Goal: Task Accomplishment & Management: Complete application form

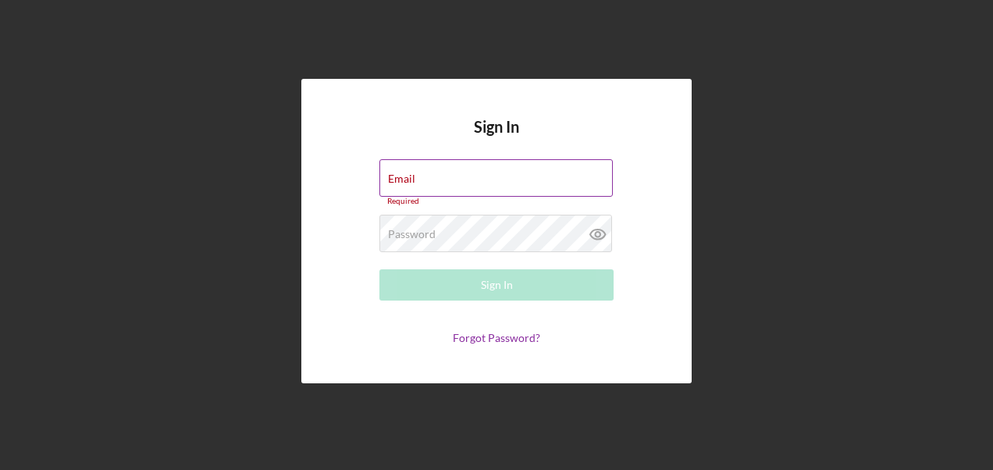
click at [485, 177] on div "Email Required" at bounding box center [496, 182] width 234 height 47
click at [483, 179] on input "Email" at bounding box center [495, 177] width 233 height 37
type input "[PERSON_NAME][EMAIL_ADDRESS][PERSON_NAME][DOMAIN_NAME]"
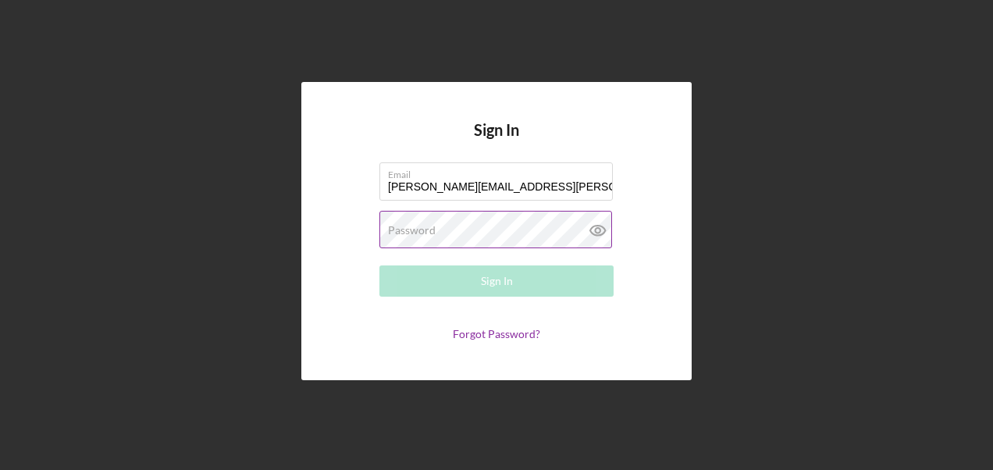
click at [401, 237] on label "Password" at bounding box center [412, 230] width 48 height 12
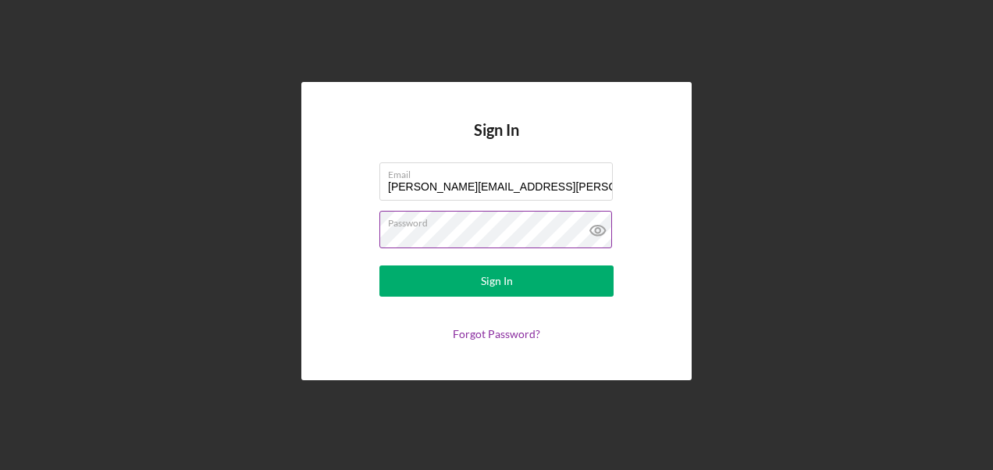
click at [379, 265] on button "Sign In" at bounding box center [496, 280] width 234 height 31
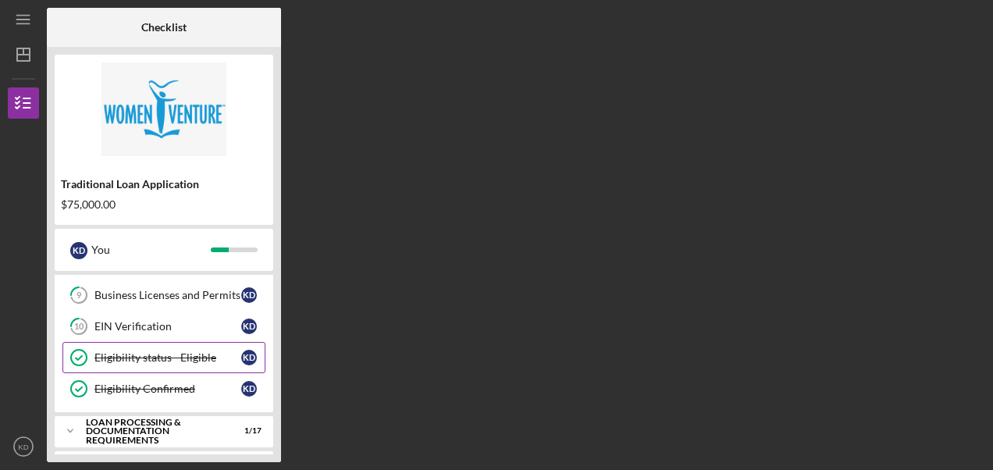
scroll to position [223, 0]
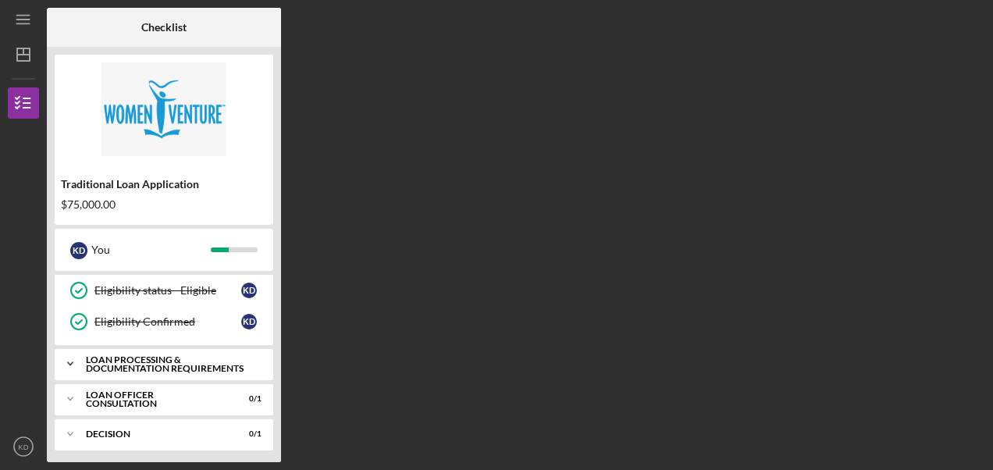
click at [170, 348] on div "Icon/Expander Loan Processing & Documentation Requirements 1 / 17" at bounding box center [164, 363] width 219 height 31
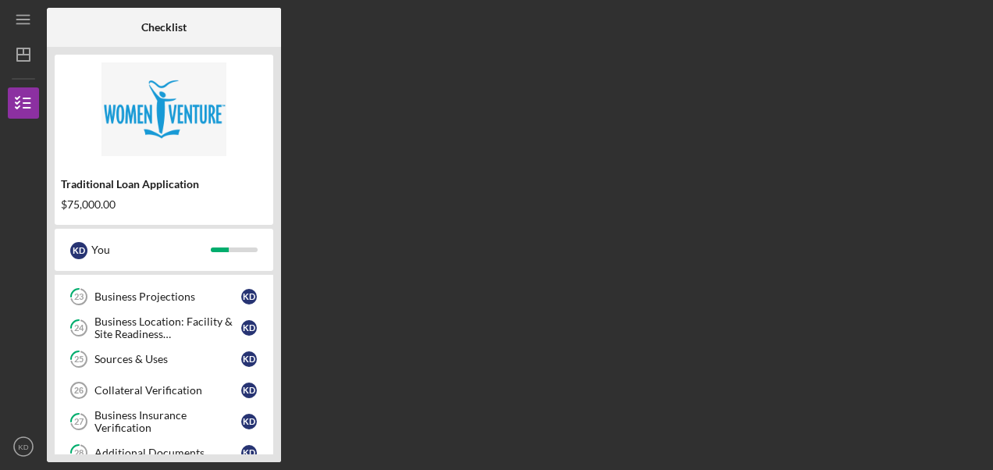
scroll to position [692, 0]
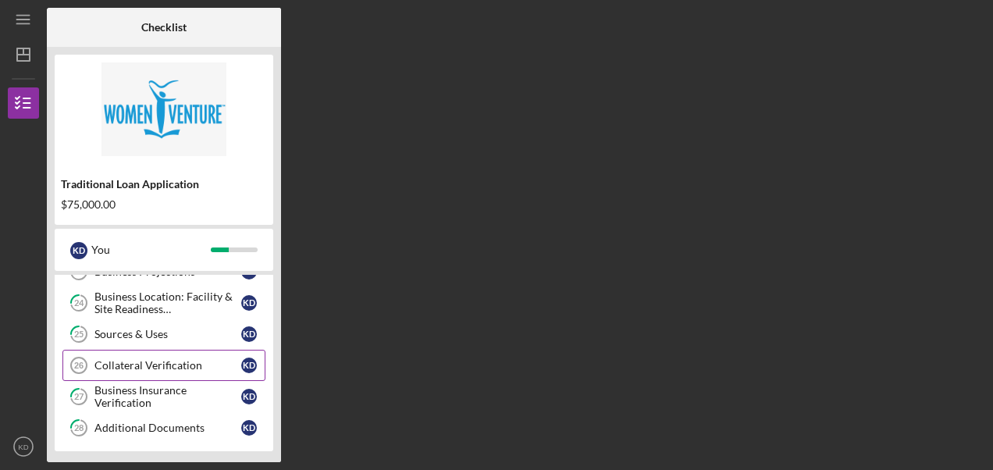
click at [189, 364] on link "Collateral Verification 26 Collateral Verification K D" at bounding box center [163, 365] width 203 height 31
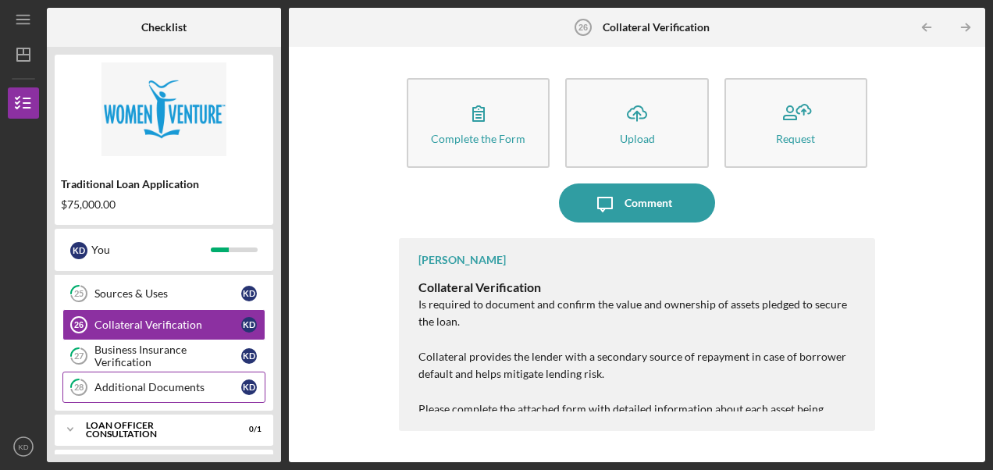
scroll to position [753, 0]
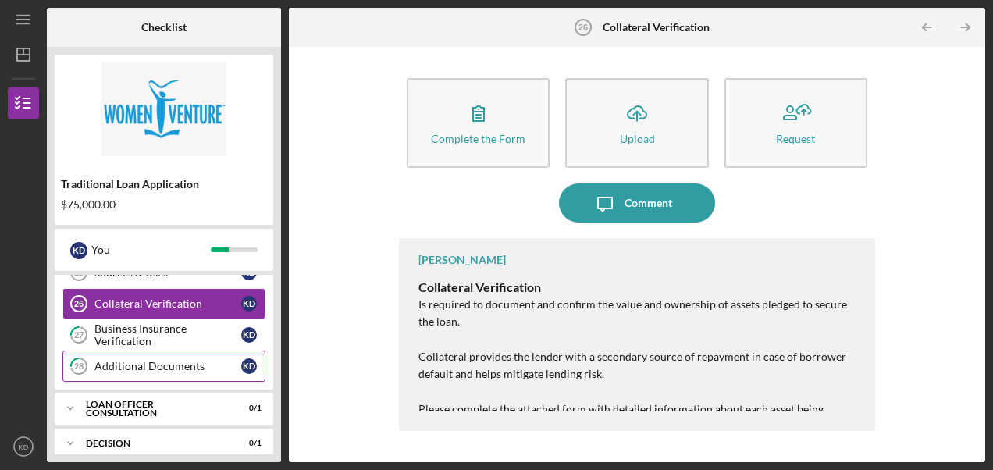
click at [165, 360] on div "Additional Documents" at bounding box center [167, 366] width 147 height 12
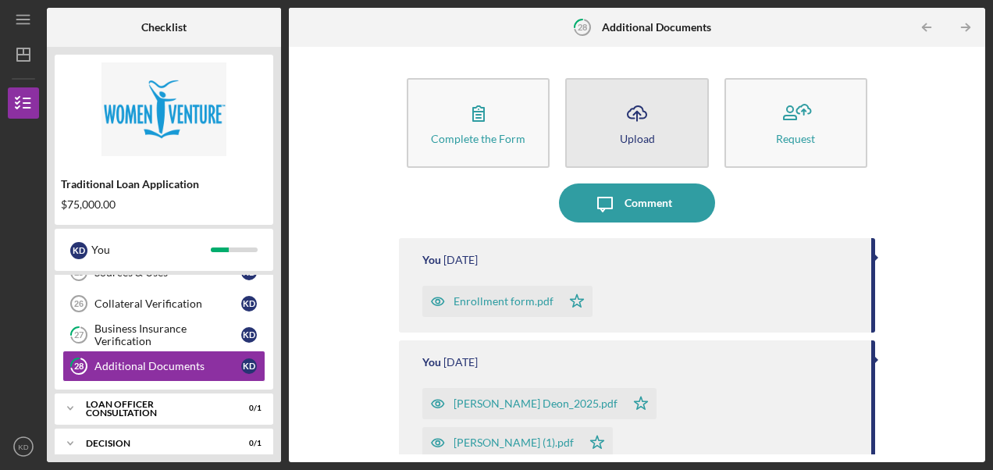
click at [660, 145] on button "Icon/Upload Upload" at bounding box center [636, 123] width 143 height 90
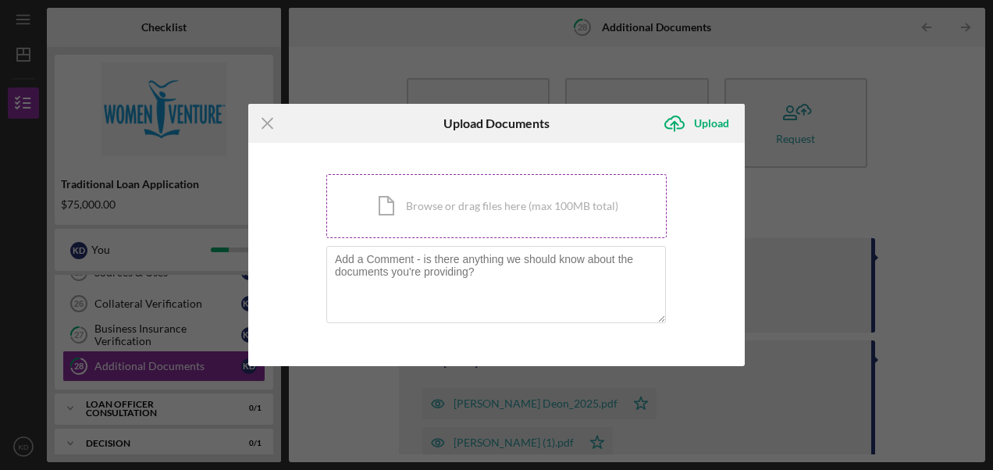
click at [448, 219] on div "Icon/Document Browse or drag files here (max 100MB total) Tap to choose files o…" at bounding box center [496, 206] width 340 height 64
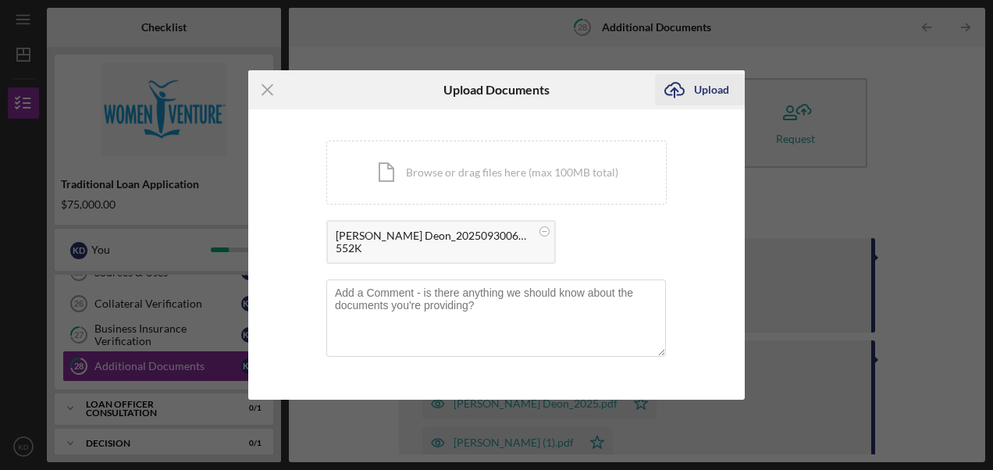
click at [711, 97] on div "Upload" at bounding box center [711, 89] width 35 height 31
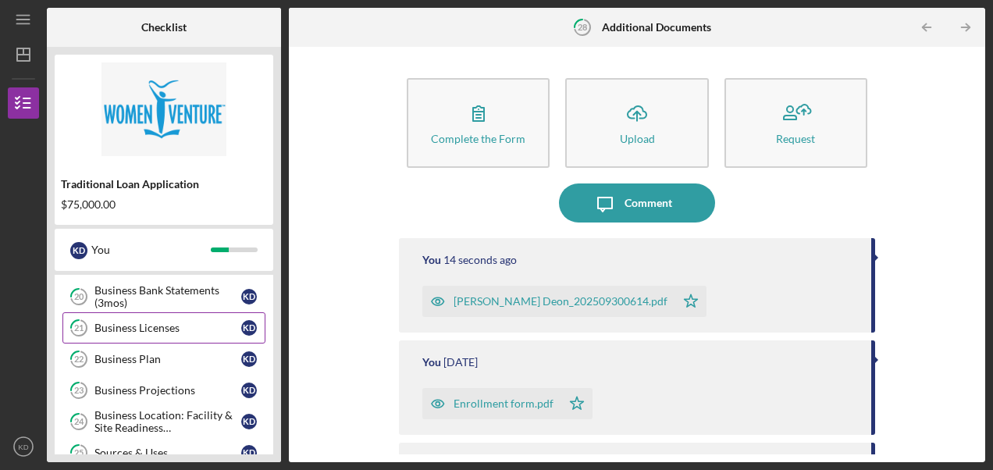
scroll to position [597, 0]
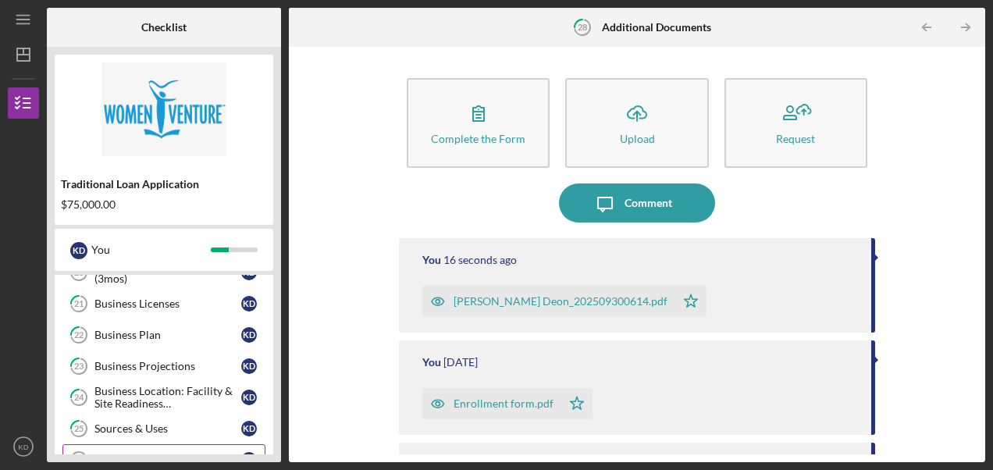
click at [162, 453] on div "Collateral Verification" at bounding box center [167, 459] width 147 height 12
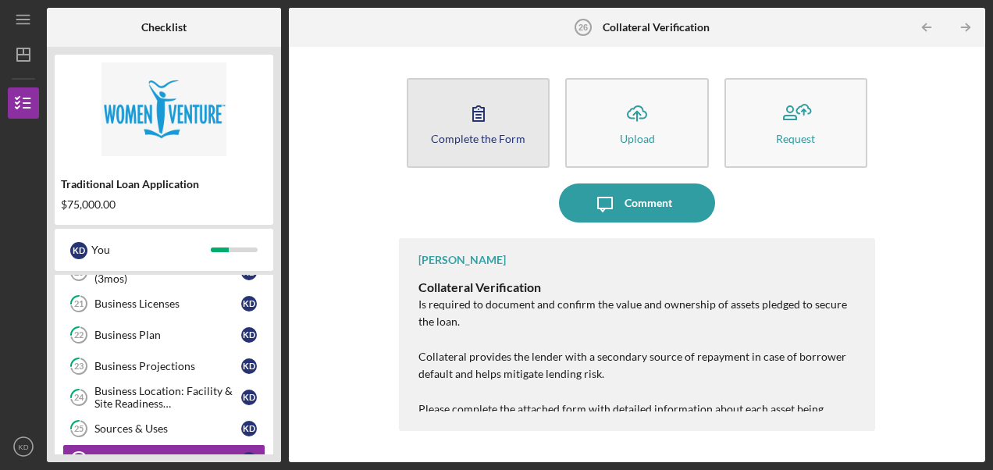
click at [542, 148] on button "Complete the Form Form" at bounding box center [478, 123] width 143 height 90
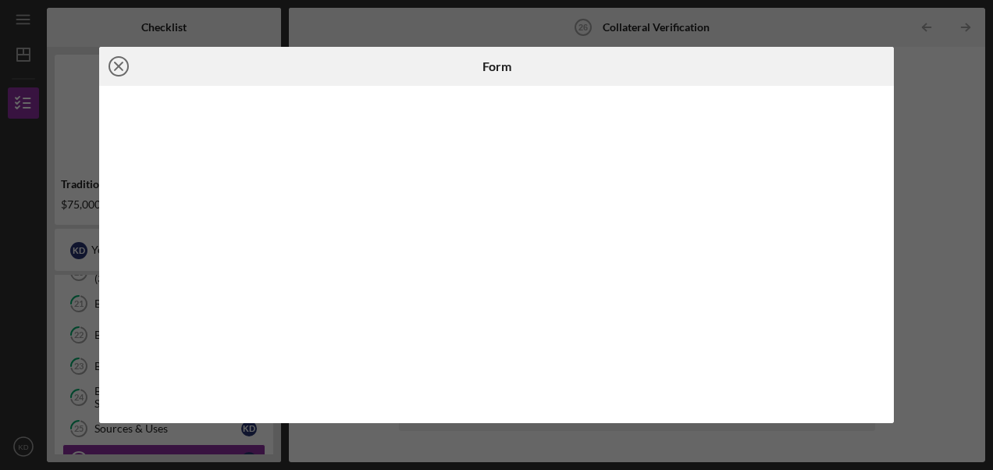
click at [119, 64] on icon "Icon/Close" at bounding box center [118, 66] width 39 height 39
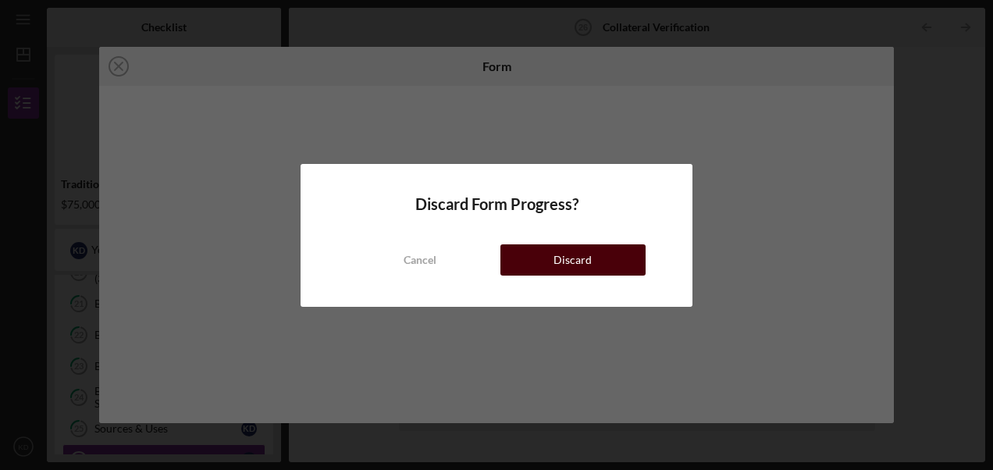
click at [568, 268] on div "Discard" at bounding box center [572, 259] width 38 height 31
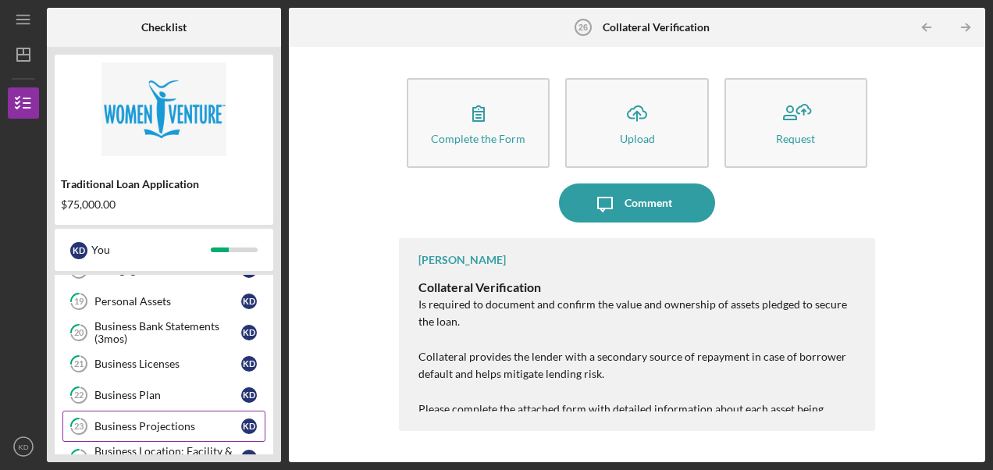
scroll to position [519, 0]
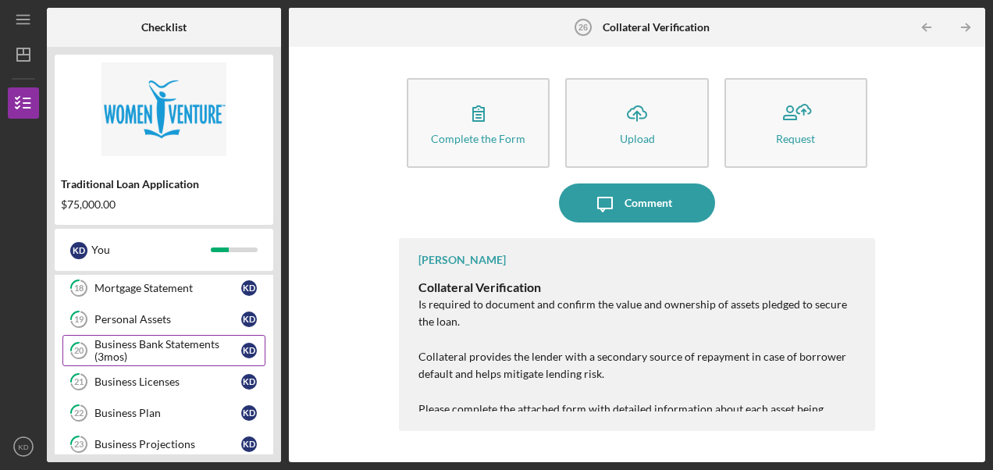
click at [155, 347] on div "Business Bank Statements (3mos)" at bounding box center [167, 350] width 147 height 25
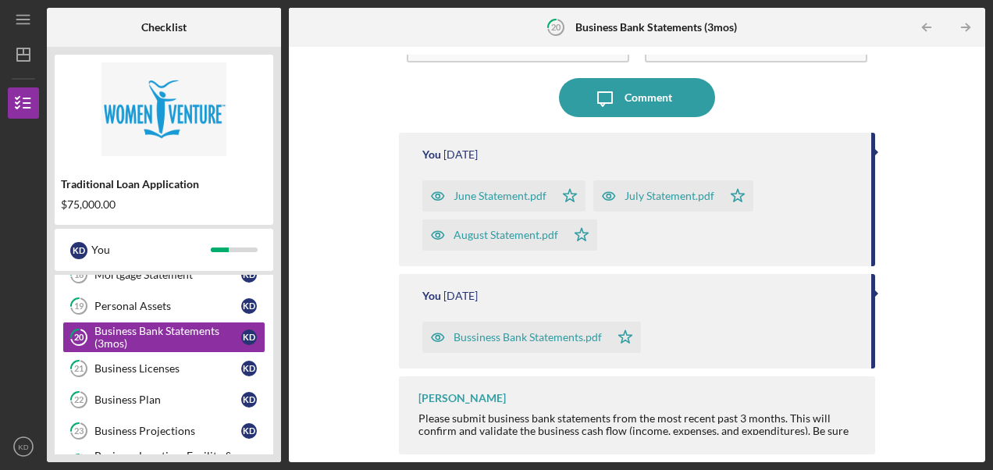
scroll to position [753, 0]
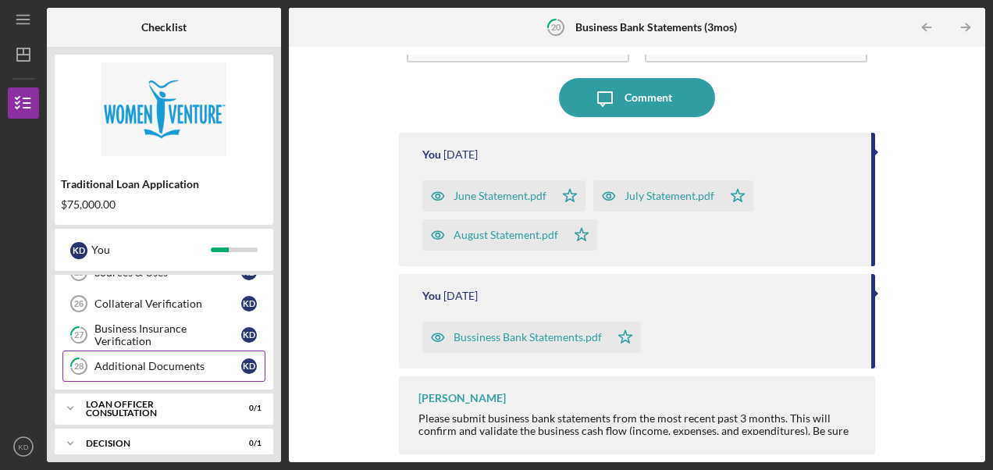
click at [186, 360] on div "Additional Documents" at bounding box center [167, 366] width 147 height 12
